Goal: Task Accomplishment & Management: Complete application form

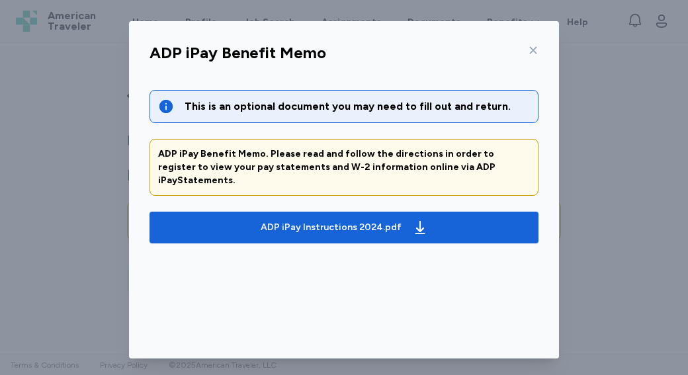
scroll to position [2059, 0]
click at [528, 52] on icon at bounding box center [533, 50] width 11 height 11
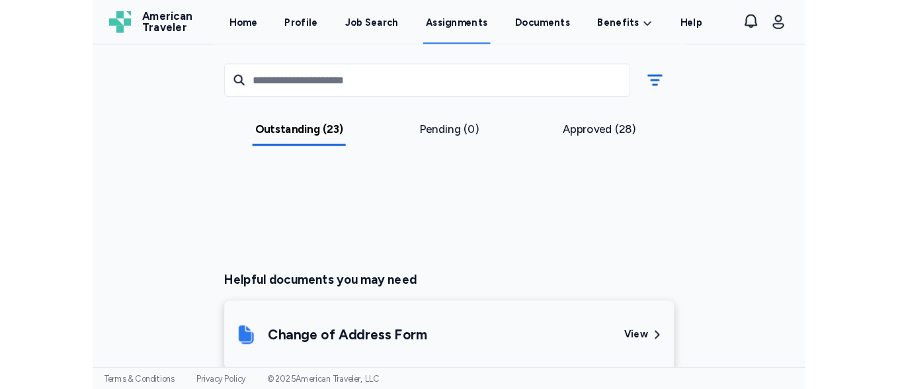
scroll to position [1996, 0]
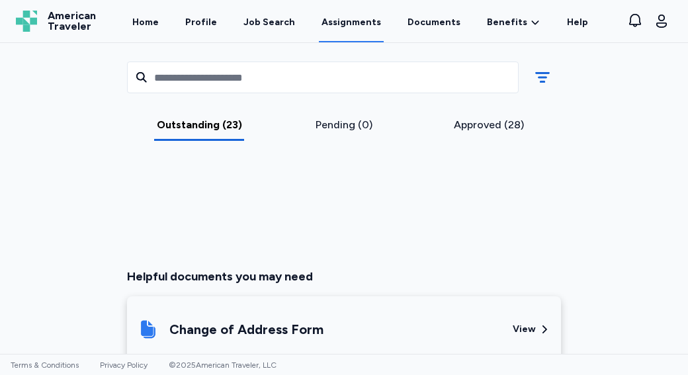
click at [518, 323] on div "View" at bounding box center [523, 329] width 23 height 13
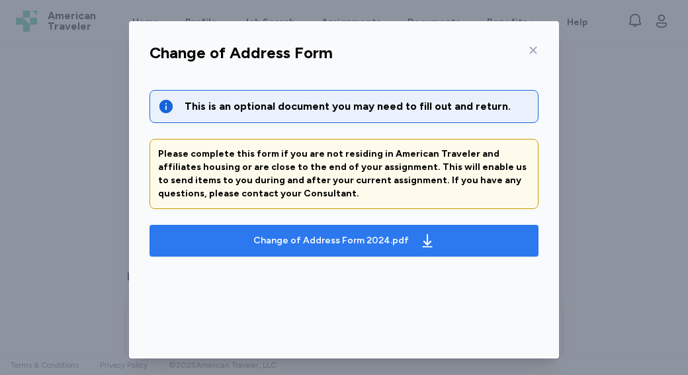
click at [409, 249] on div "Change of Address Form 2024.pdf" at bounding box center [344, 240] width 187 height 21
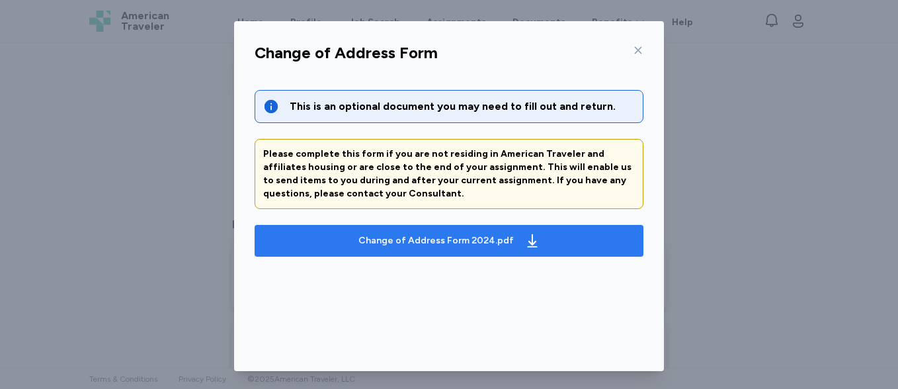
scroll to position [2059, 0]
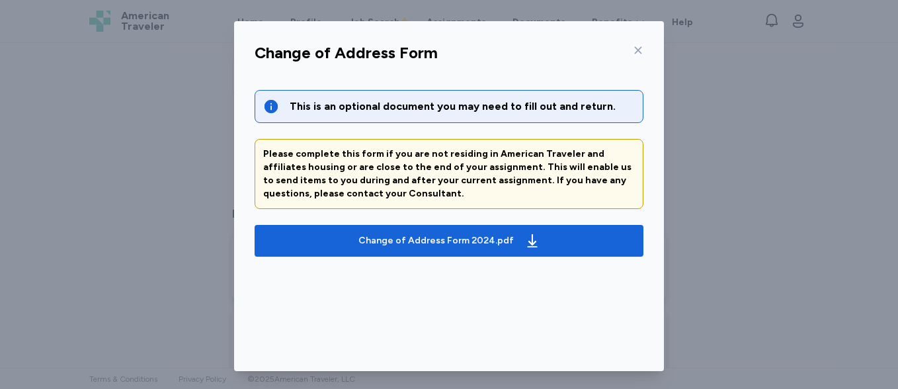
click at [633, 54] on icon at bounding box center [638, 50] width 11 height 11
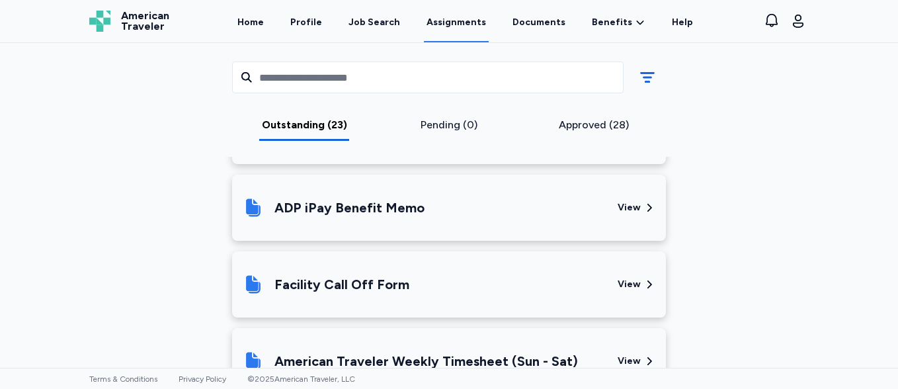
scroll to position [2331, 0]
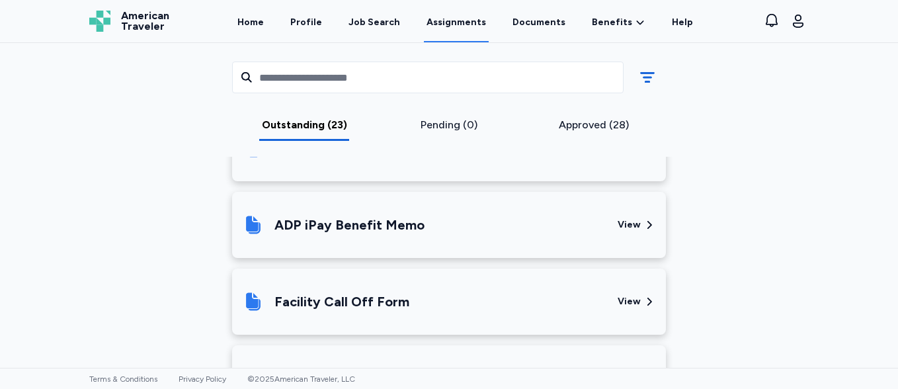
click at [610, 193] on div "ADP iPay Benefit Memo View" at bounding box center [449, 225] width 434 height 66
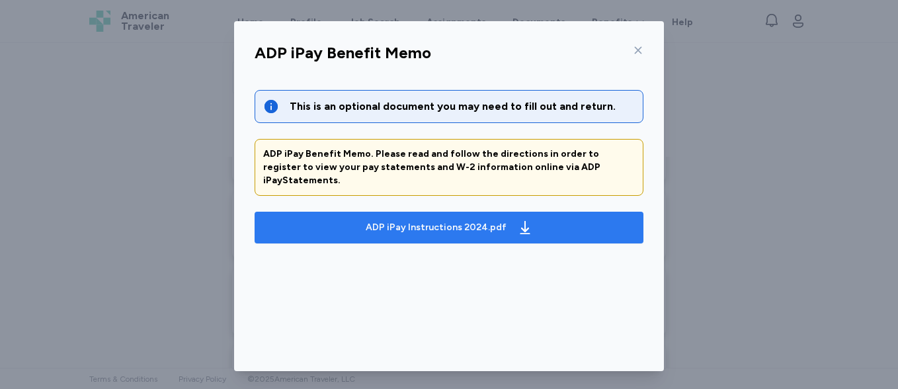
click at [586, 217] on span "ADP iPay Instructions 2024.pdf" at bounding box center [449, 227] width 368 height 21
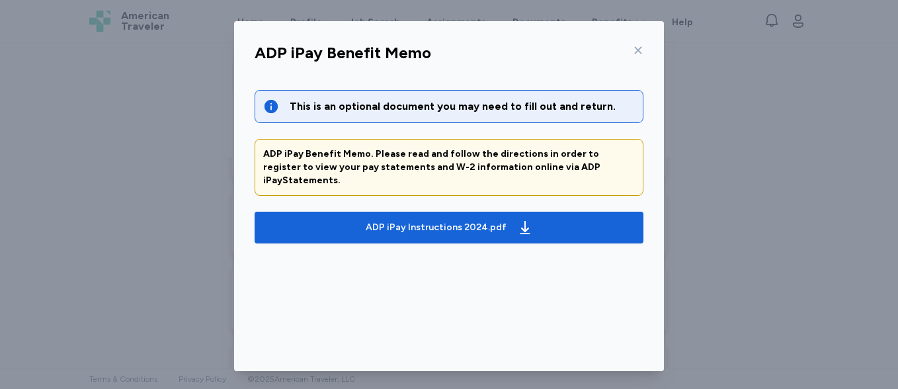
click at [633, 52] on icon at bounding box center [638, 50] width 11 height 11
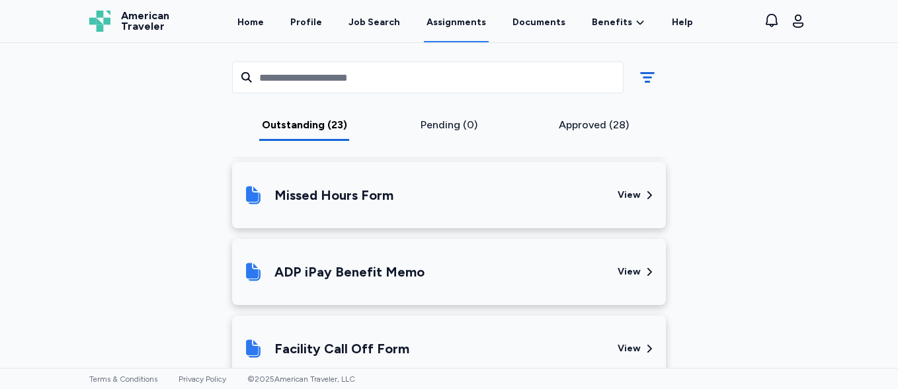
scroll to position [2295, 0]
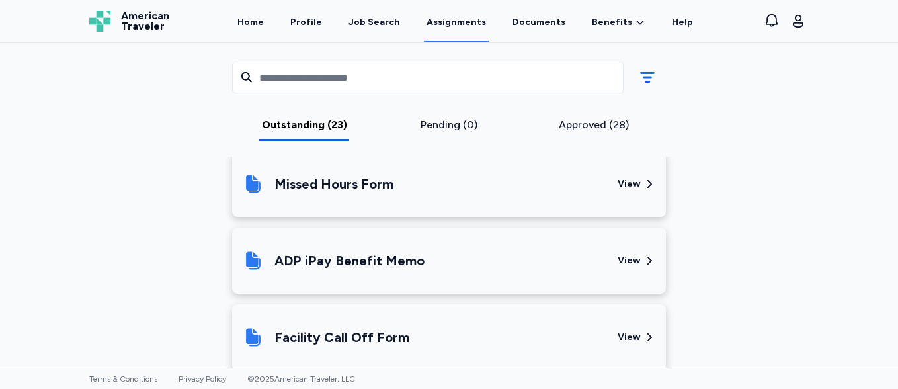
click at [354, 243] on div "ADP iPay Benefit Memo" at bounding box center [425, 260] width 364 height 45
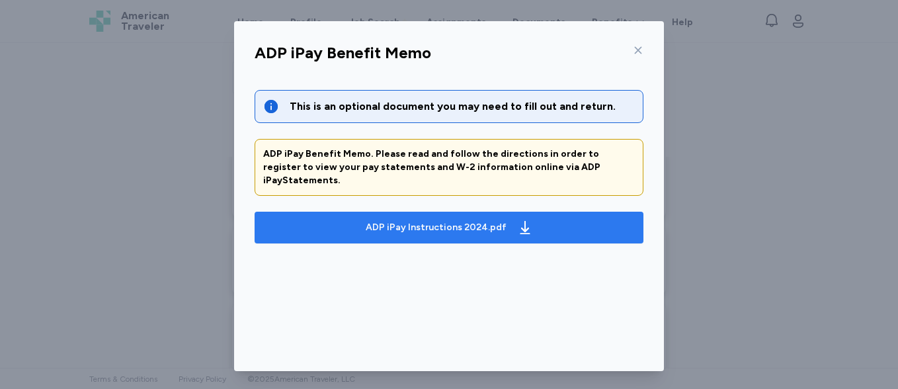
click at [414, 221] on div "ADP iPay Instructions 2024.pdf" at bounding box center [436, 227] width 141 height 13
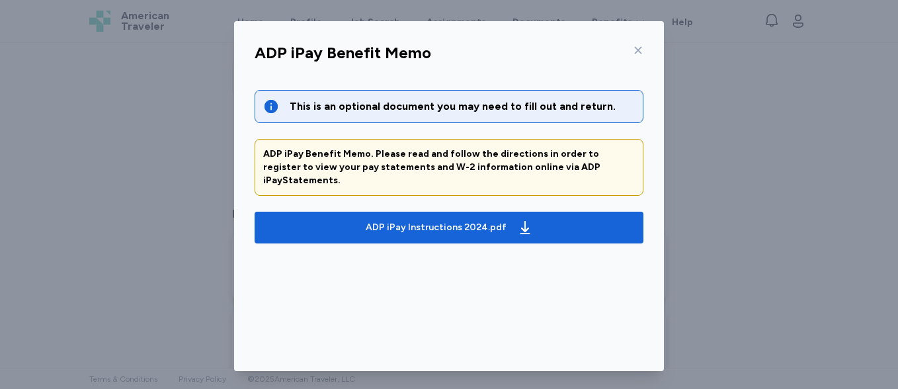
click at [633, 50] on icon at bounding box center [638, 50] width 11 height 11
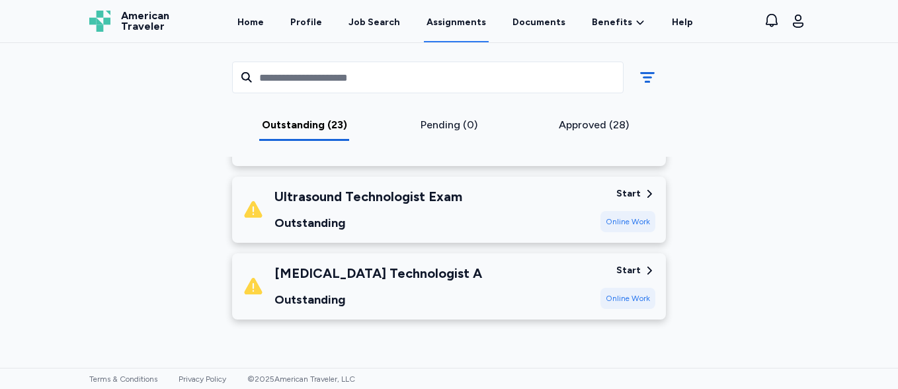
scroll to position [1818, 0]
click at [628, 287] on div "Online Work" at bounding box center [627, 297] width 55 height 21
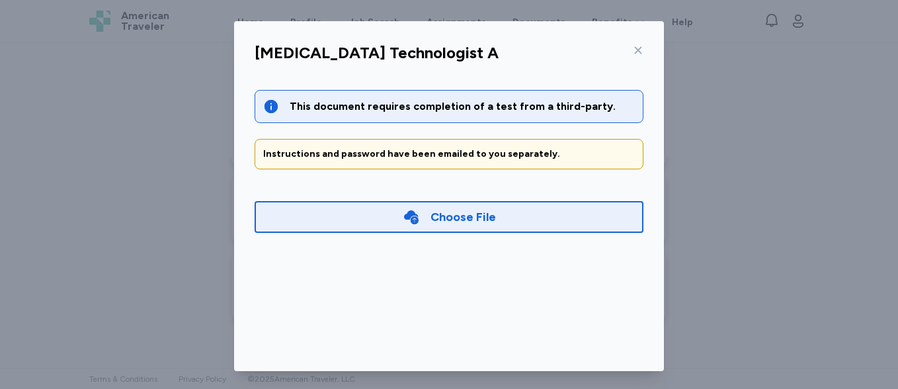
click at [508, 107] on div "This document requires completion of a test from a third-party." at bounding box center [462, 107] width 345 height 16
click at [465, 218] on div "Choose File" at bounding box center [462, 217] width 65 height 19
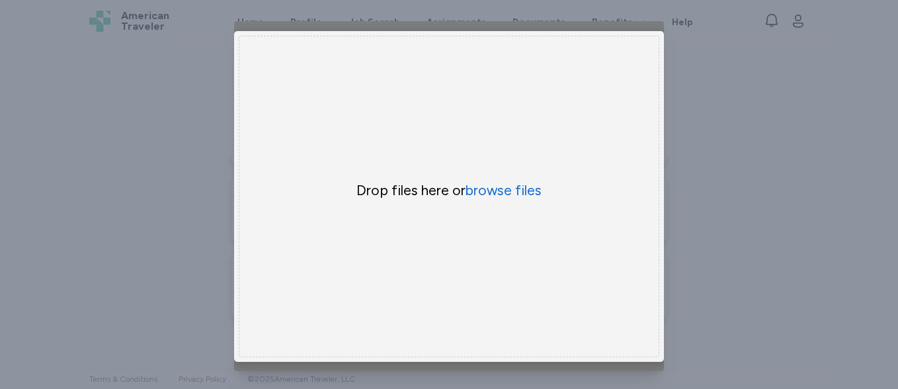
click at [687, 171] on div "[MEDICAL_DATA] Technologist A This document requires completion of a test from …" at bounding box center [449, 196] width 898 height 392
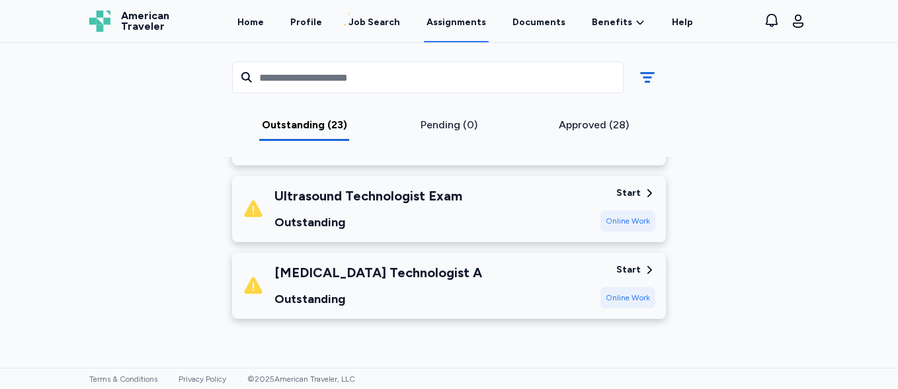
click at [624, 263] on div "Start" at bounding box center [628, 269] width 24 height 13
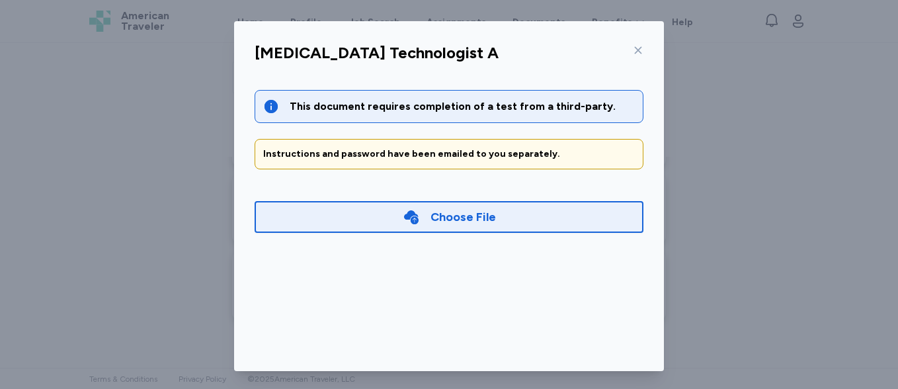
click at [518, 150] on div "Instructions and password have been emailed to you separately." at bounding box center [449, 153] width 372 height 13
click at [631, 56] on div at bounding box center [635, 50] width 16 height 21
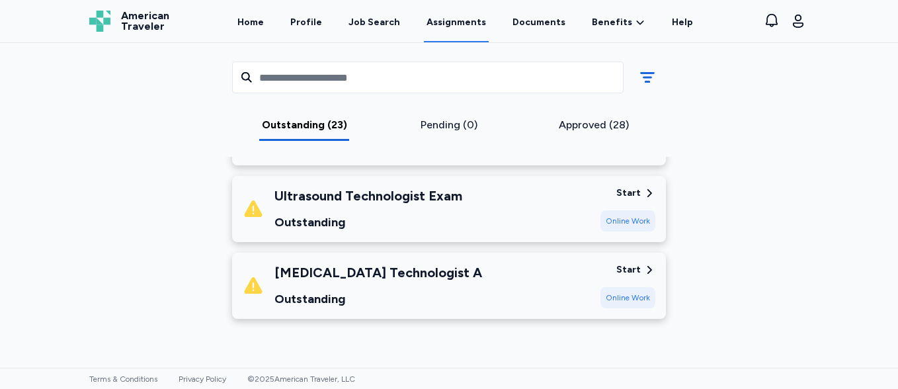
click at [622, 263] on div "Start" at bounding box center [628, 269] width 24 height 13
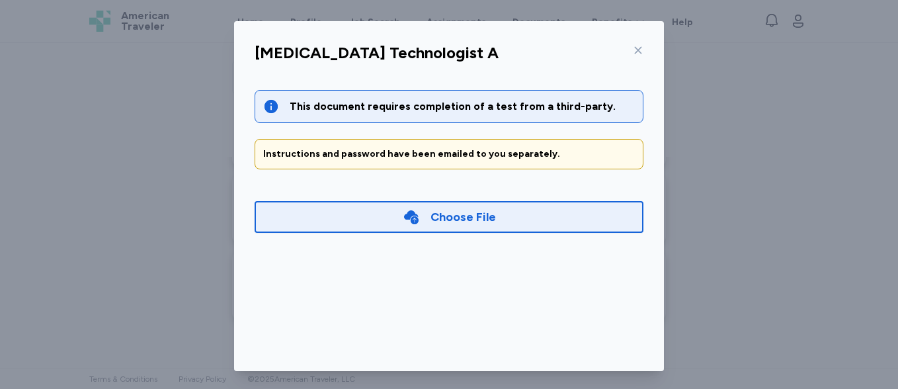
click at [627, 56] on div at bounding box center [635, 50] width 16 height 21
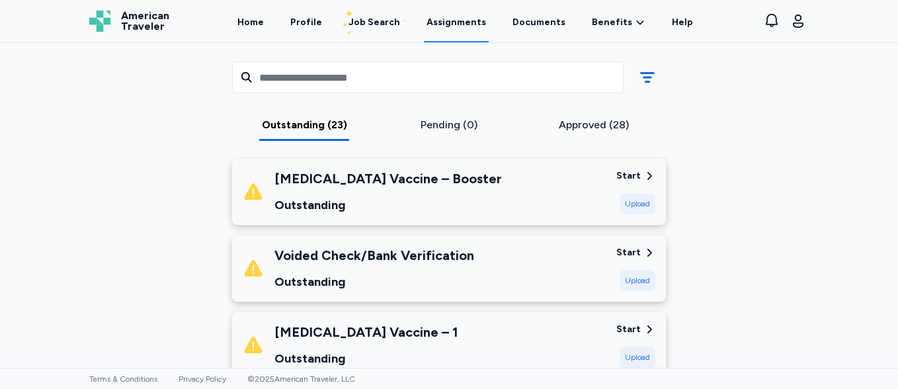
scroll to position [1232, 0]
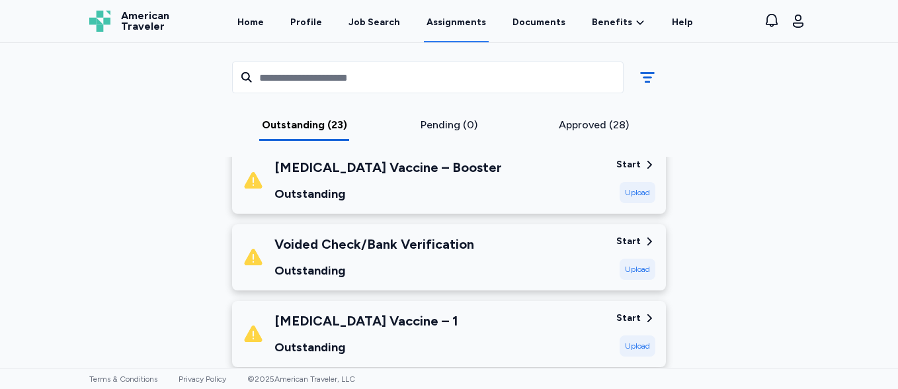
click at [546, 169] on div "[MEDICAL_DATA] Vaccine – Booster Outstanding Start Upload" at bounding box center [449, 180] width 434 height 66
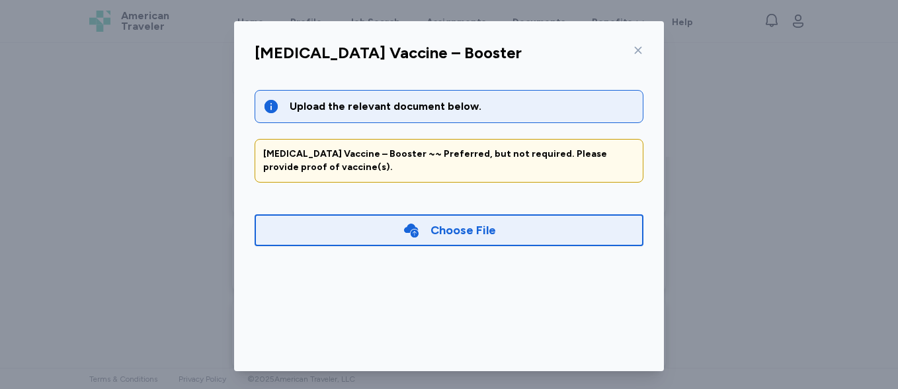
click at [633, 50] on icon at bounding box center [638, 50] width 11 height 11
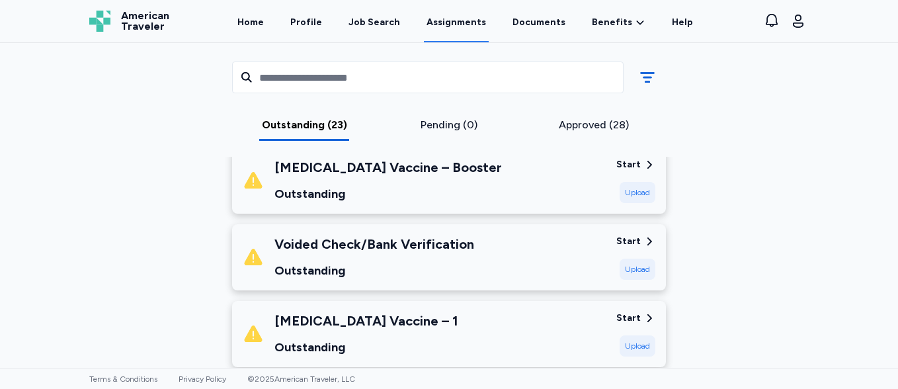
click at [626, 311] on div "Start" at bounding box center [628, 317] width 24 height 13
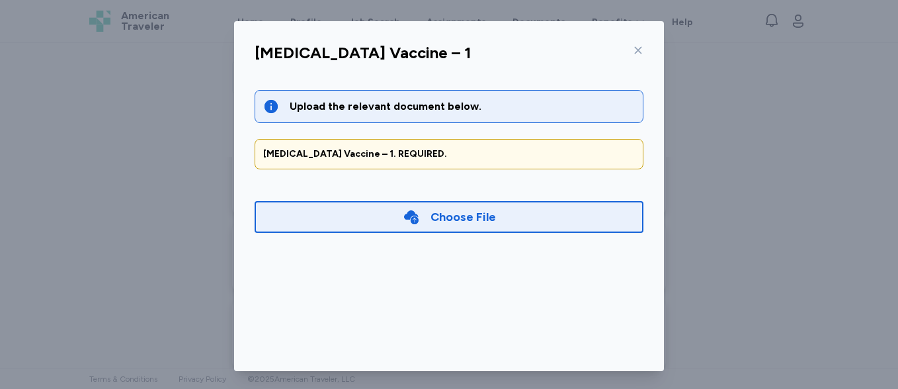
click at [628, 56] on div at bounding box center [635, 50] width 16 height 21
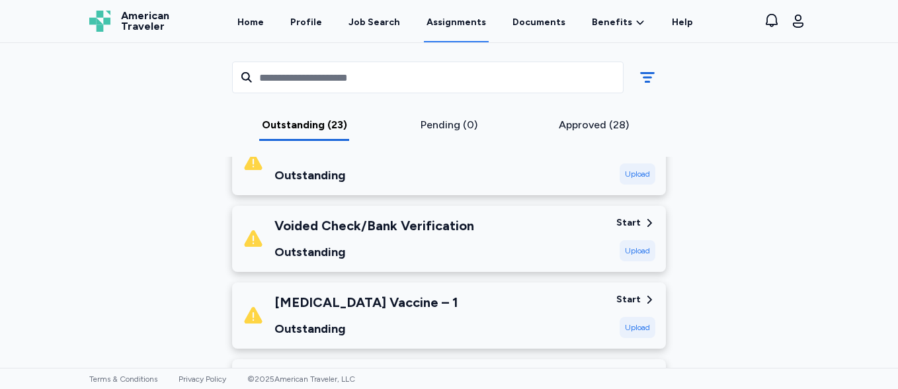
scroll to position [1263, 0]
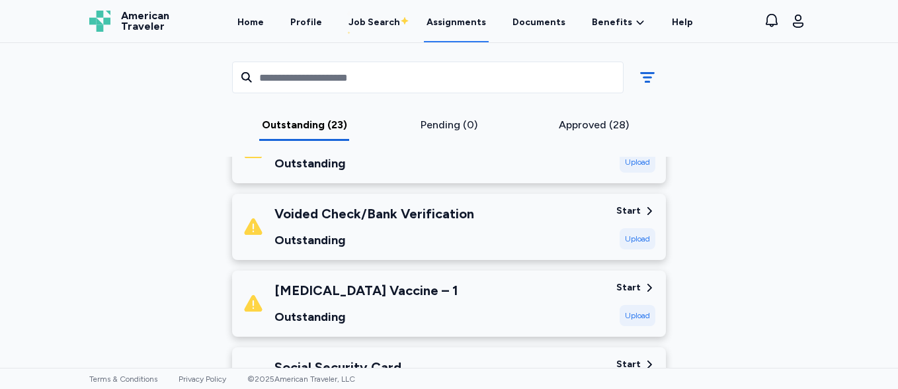
click at [627, 358] on div "Start" at bounding box center [628, 364] width 24 height 13
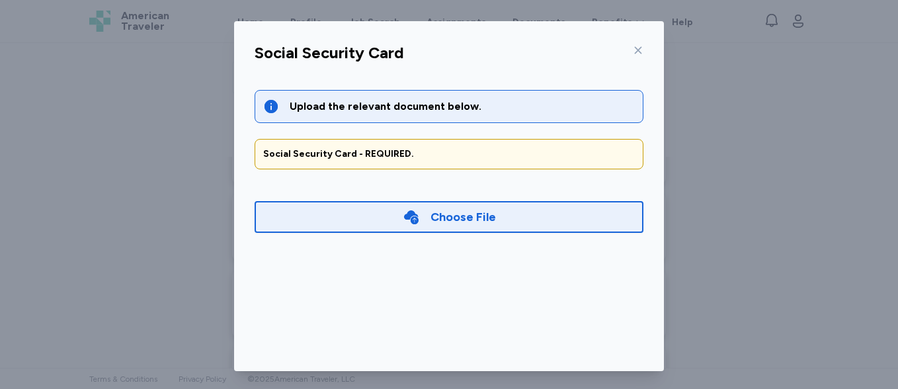
click at [570, 216] on div "Choose File" at bounding box center [449, 217] width 389 height 32
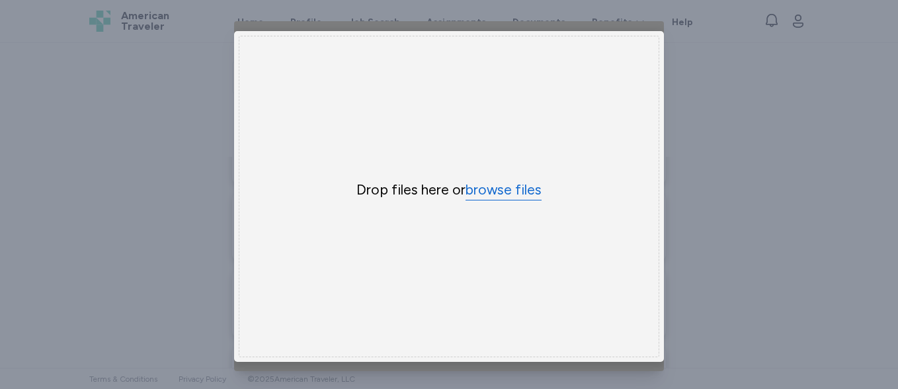
click at [524, 192] on button "browse files" at bounding box center [503, 190] width 76 height 19
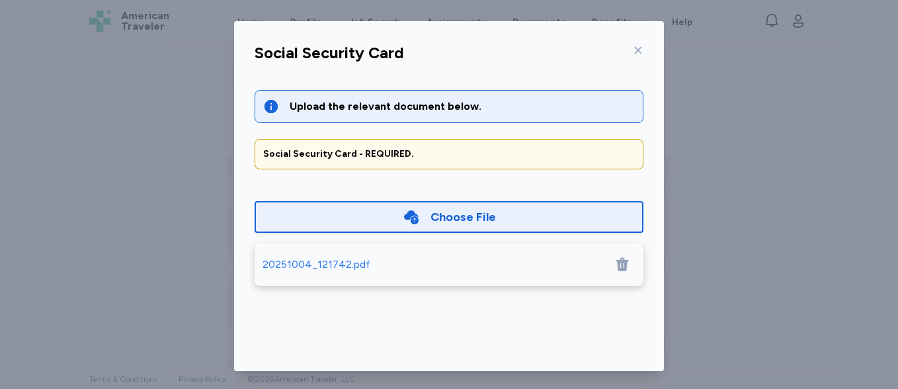
click at [327, 261] on div "20251004_121742.pdf" at bounding box center [317, 265] width 108 height 16
click at [616, 262] on icon at bounding box center [622, 265] width 13 height 14
click at [525, 222] on div "Choose File" at bounding box center [449, 217] width 389 height 32
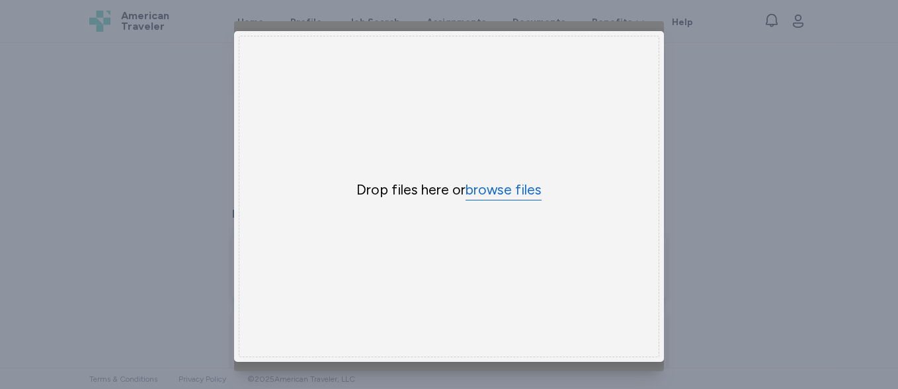
click at [498, 182] on button "browse files" at bounding box center [503, 190] width 76 height 19
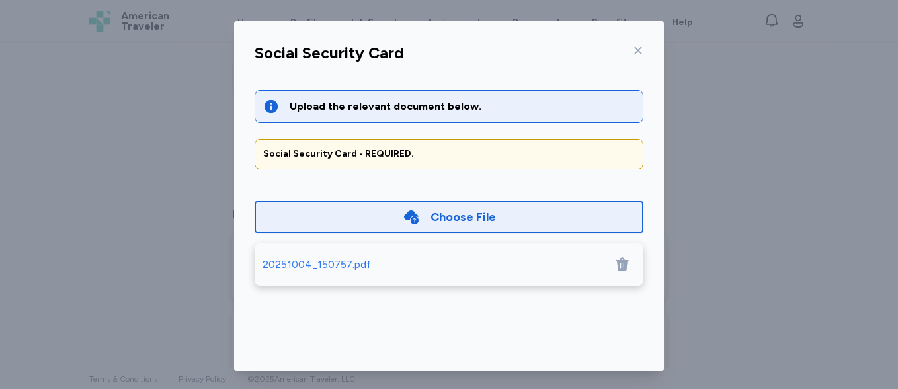
click at [331, 275] on div "20251004_150757.pdf" at bounding box center [449, 264] width 389 height 42
click at [633, 52] on icon at bounding box center [638, 50] width 11 height 11
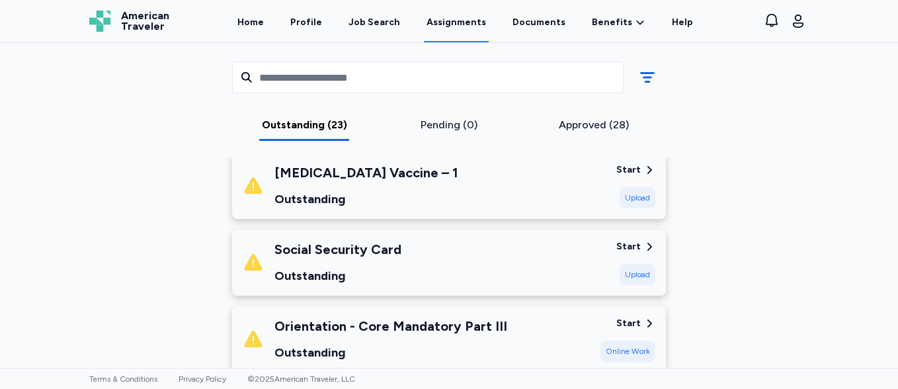
scroll to position [1363, 0]
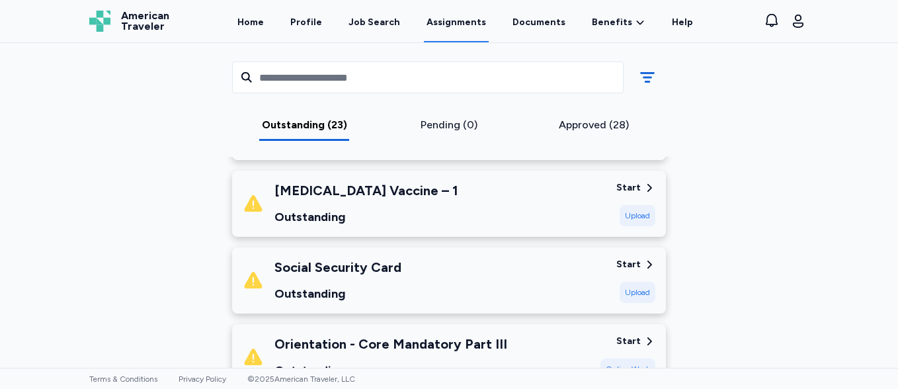
click at [626, 282] on div "Upload" at bounding box center [638, 292] width 36 height 21
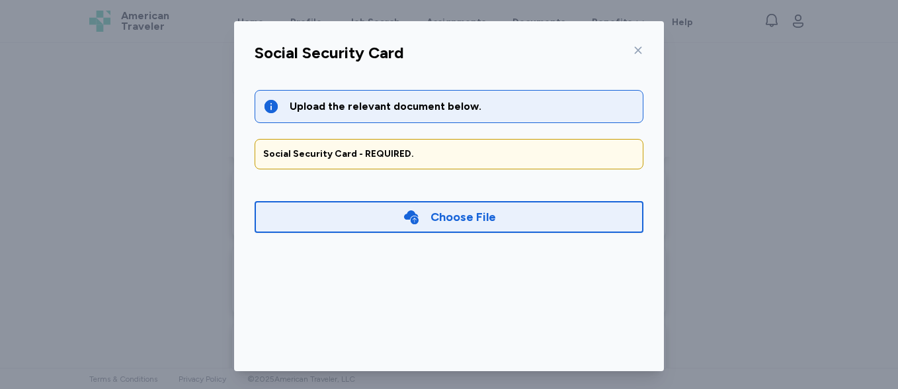
click at [530, 223] on div "Choose File" at bounding box center [449, 217] width 389 height 32
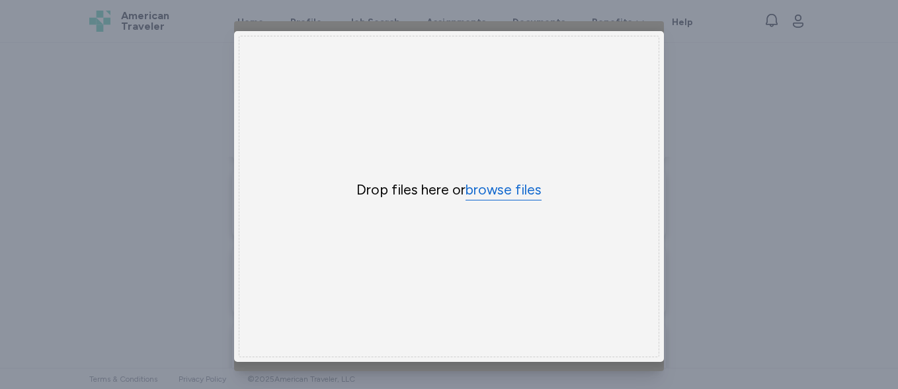
click at [505, 194] on button "browse files" at bounding box center [503, 190] width 76 height 19
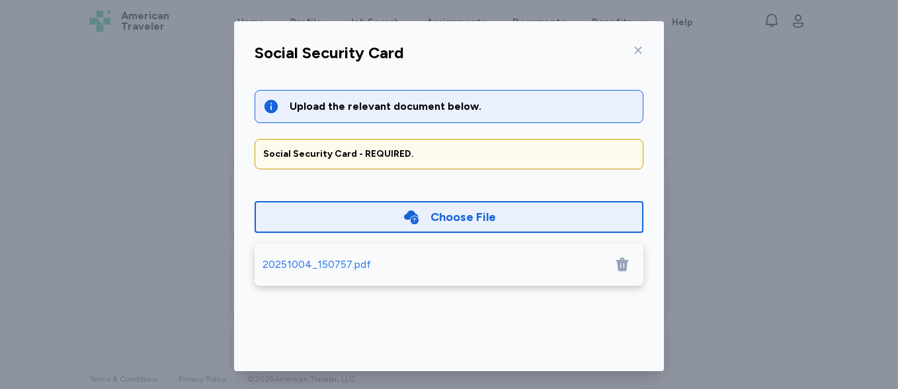
click at [442, 207] on div "Choose File" at bounding box center [449, 217] width 389 height 32
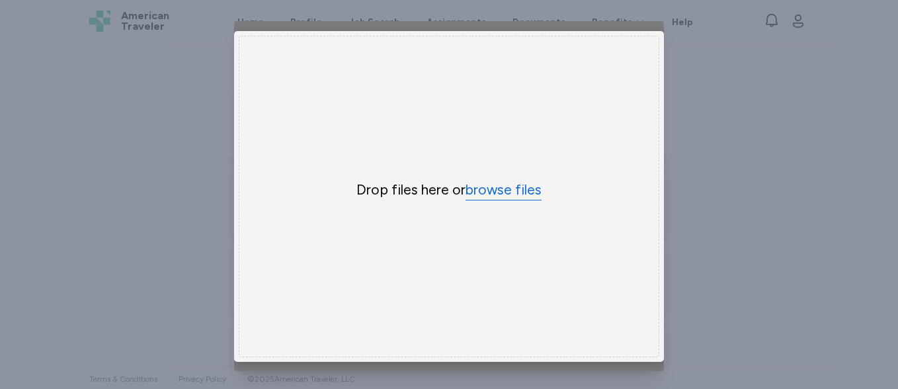
click at [477, 189] on button "browse files" at bounding box center [503, 190] width 76 height 19
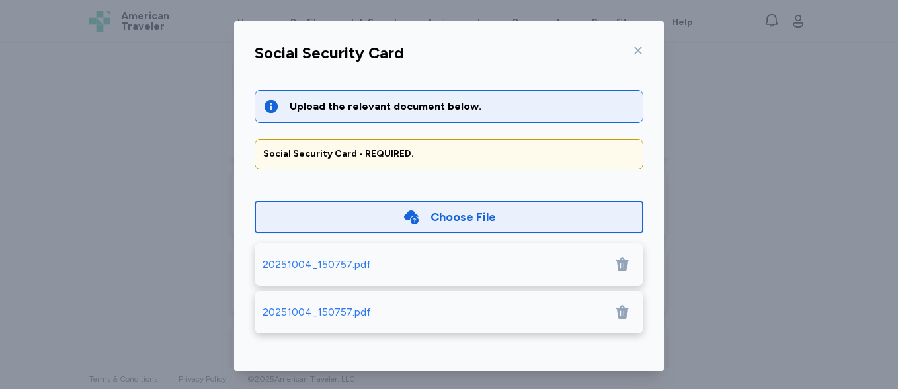
click at [614, 311] on icon at bounding box center [622, 312] width 16 height 16
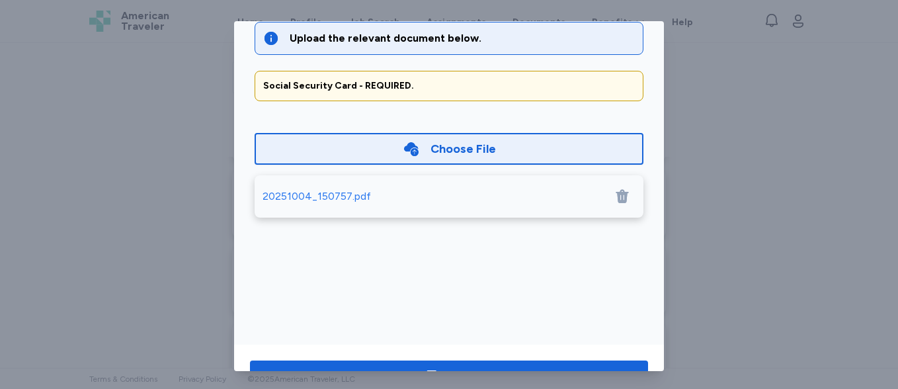
scroll to position [113, 0]
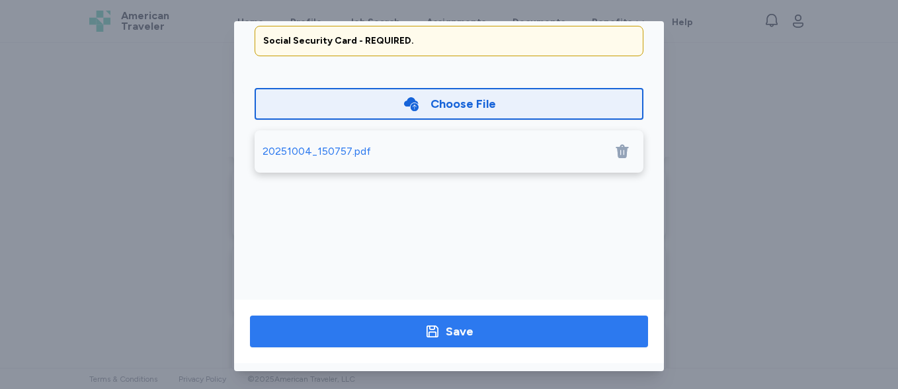
click at [571, 327] on span "Save" at bounding box center [449, 331] width 377 height 19
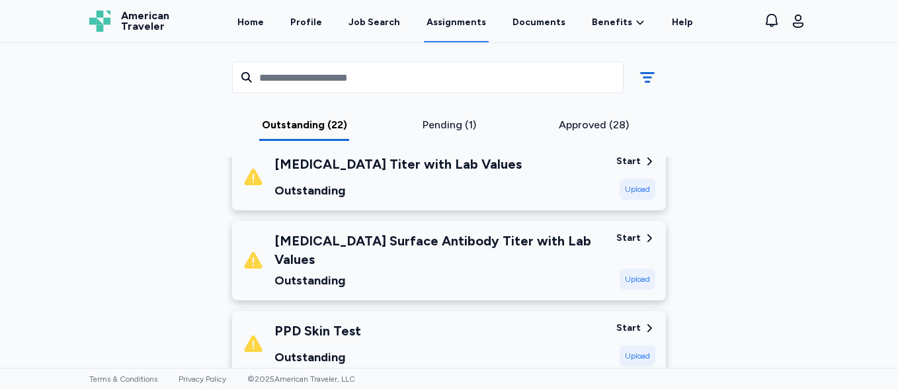
scroll to position [384, 0]
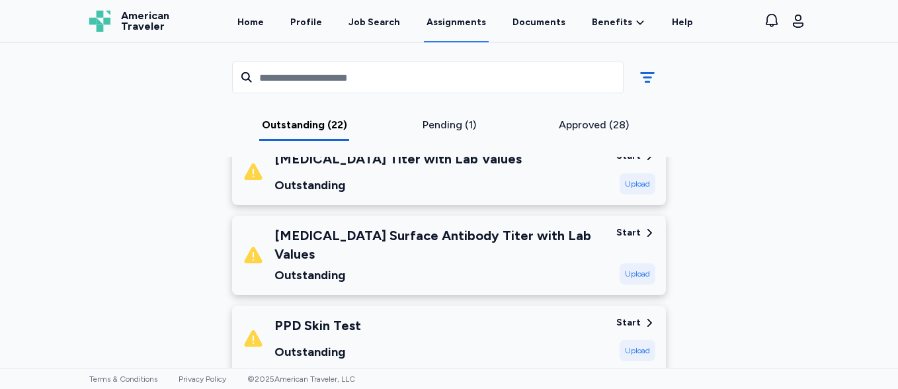
click at [579, 246] on div "[MEDICAL_DATA] Surface Antibody Titer with Lab Values Outstanding" at bounding box center [424, 255] width 363 height 58
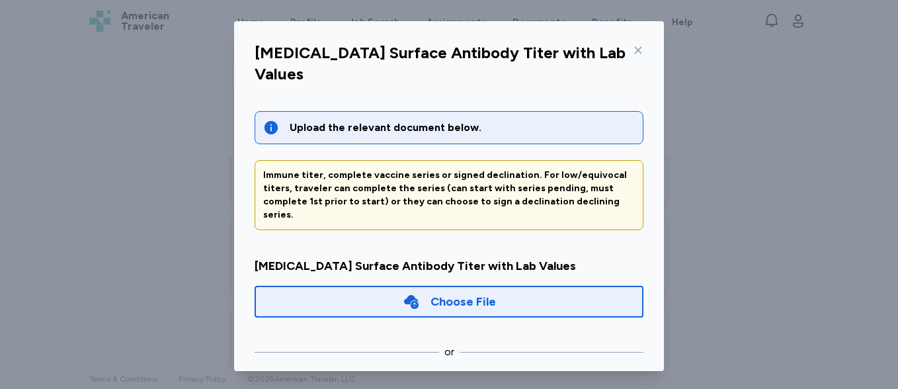
click at [544, 286] on div "Choose File" at bounding box center [449, 302] width 389 height 32
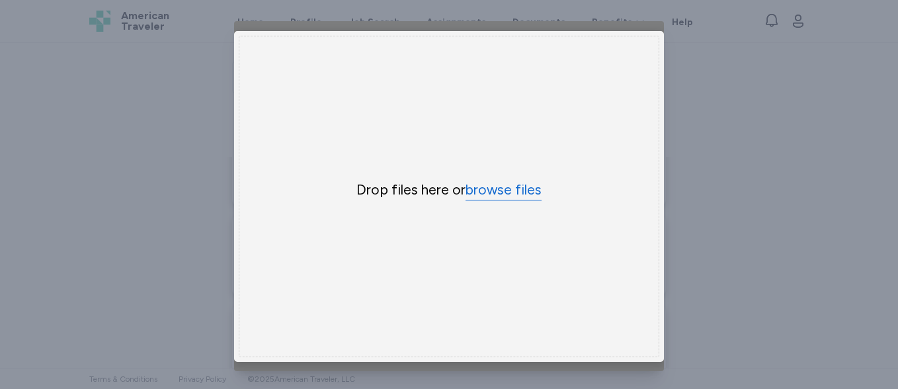
click at [500, 181] on button "browse files" at bounding box center [503, 190] width 76 height 19
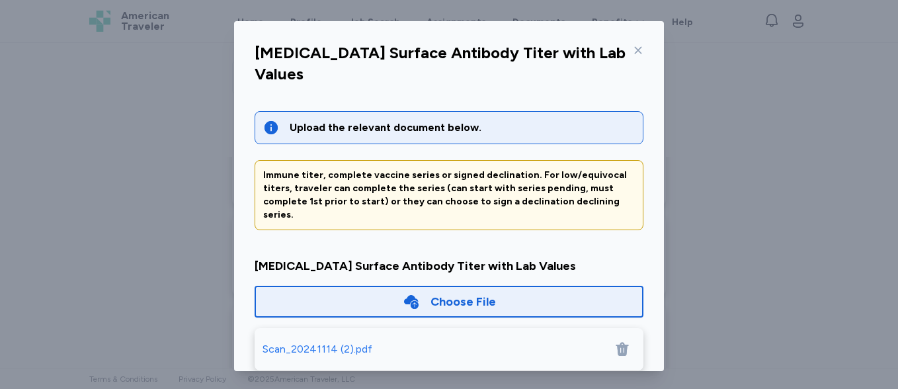
click at [284, 341] on div "Scan_20241114 (2).pdf" at bounding box center [318, 349] width 110 height 16
